Goal: Navigation & Orientation: Find specific page/section

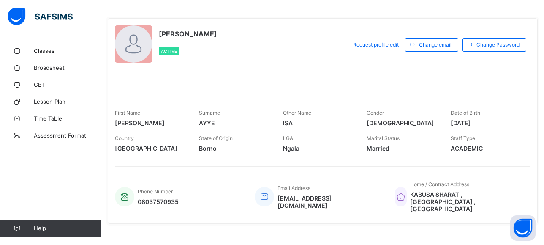
scroll to position [35, 0]
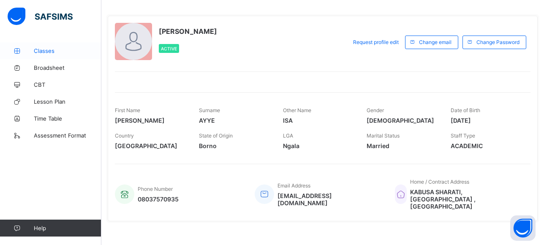
click at [47, 50] on span "Classes" at bounding box center [68, 50] width 68 height 7
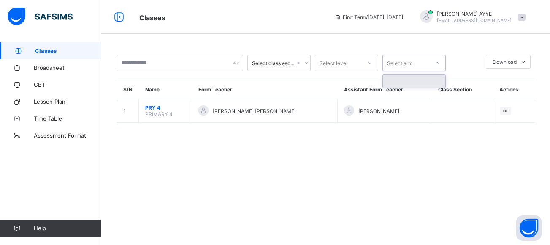
click at [437, 63] on icon at bounding box center [437, 63] width 5 height 8
click at [437, 81] on div at bounding box center [414, 81] width 63 height 13
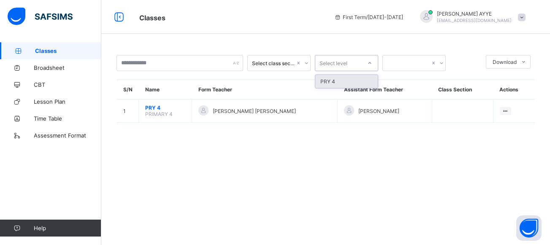
click at [369, 61] on icon at bounding box center [369, 63] width 5 height 8
click at [364, 79] on div "PRY 4" at bounding box center [347, 81] width 63 height 13
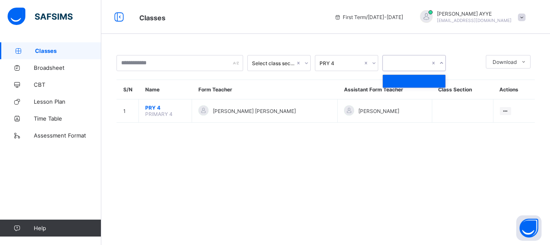
click at [441, 63] on icon at bounding box center [441, 63] width 5 height 8
click at [431, 82] on div at bounding box center [414, 81] width 63 height 13
click at [307, 61] on icon at bounding box center [306, 63] width 5 height 8
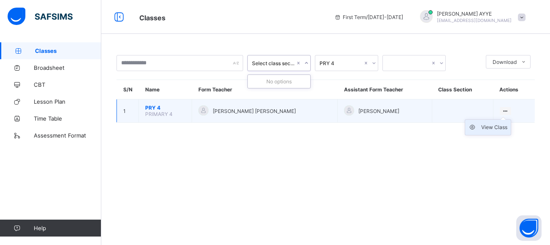
click at [493, 126] on div "View Class" at bounding box center [495, 127] width 26 height 8
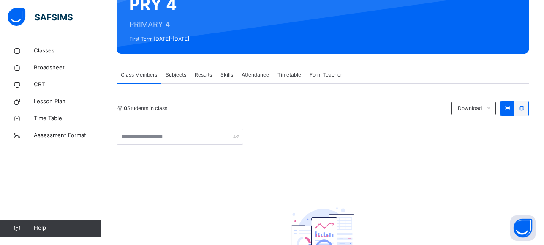
scroll to position [93, 0]
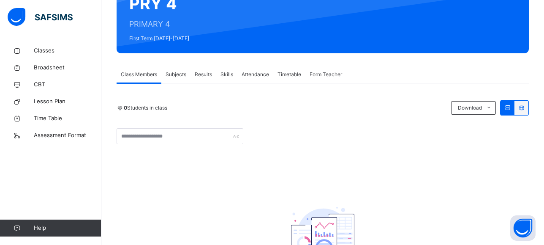
click at [292, 76] on span "Timetable" at bounding box center [290, 75] width 24 height 8
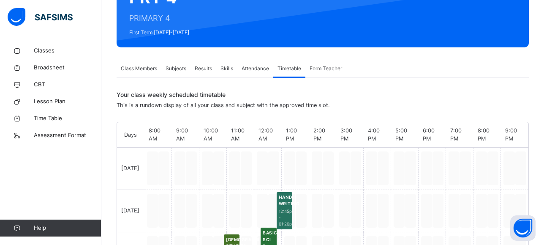
scroll to position [98, 0]
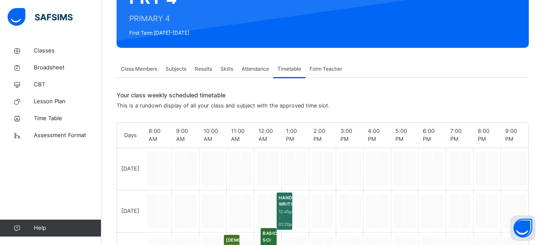
click at [322, 68] on span "Form Teacher" at bounding box center [326, 69] width 33 height 8
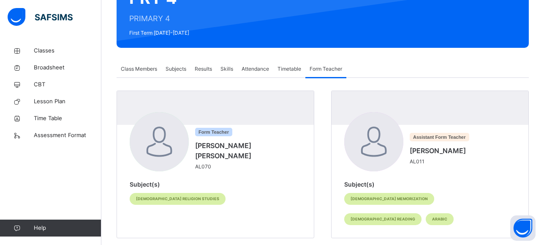
scroll to position [93, 0]
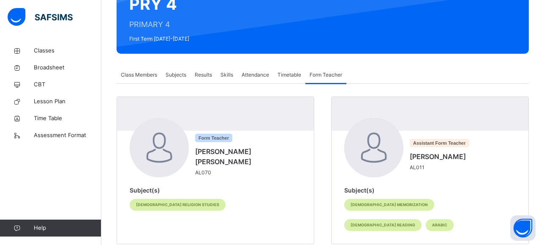
click at [253, 75] on span "Attendance" at bounding box center [255, 75] width 27 height 8
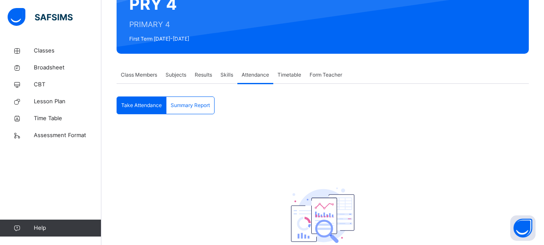
scroll to position [98, 0]
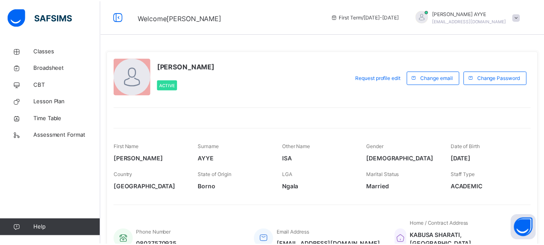
scroll to position [35, 0]
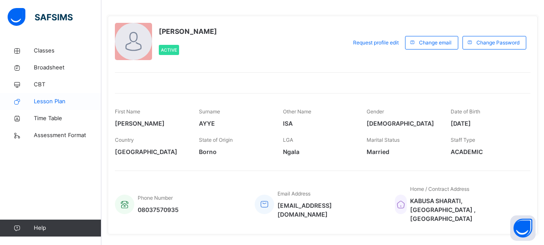
click at [53, 102] on span "Lesson Plan" at bounding box center [68, 101] width 68 height 8
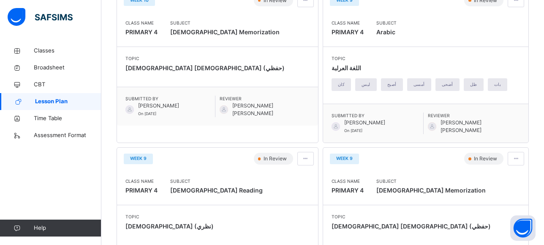
scroll to position [724, 0]
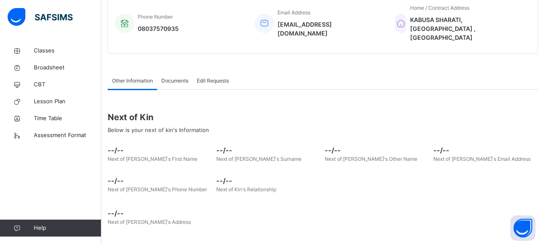
scroll to position [35, 0]
